Goal: Task Accomplishment & Management: Manage account settings

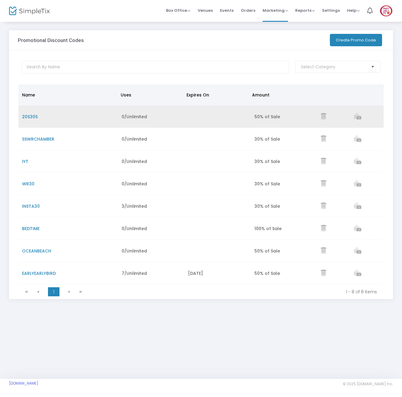
click at [33, 116] on span "20S30S" at bounding box center [30, 117] width 16 height 6
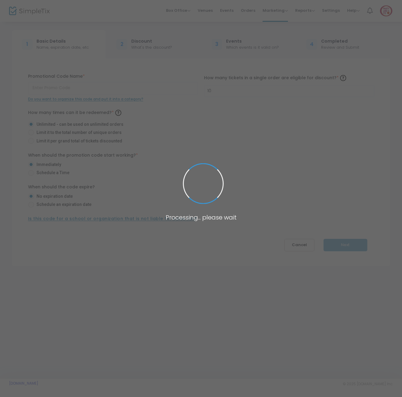
type input "20S30S"
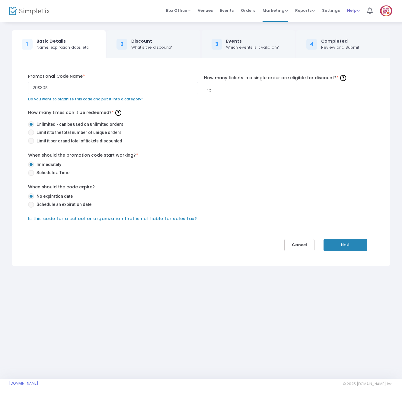
click at [353, 12] on span "Help" at bounding box center [353, 11] width 13 height 6
click at [361, 22] on li "View Docs" at bounding box center [369, 20] width 44 height 12
